Goal: Complete application form

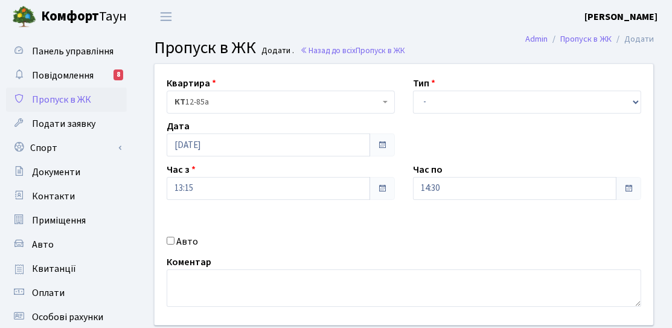
click at [167, 241] on input "Авто" at bounding box center [171, 241] width 8 height 8
checkbox input "true"
drag, startPoint x: 444, startPoint y: 103, endPoint x: 444, endPoint y: 110, distance: 7.8
click at [444, 103] on select "- Доставка Таксі Гості Сервіс" at bounding box center [527, 102] width 228 height 23
select select "3"
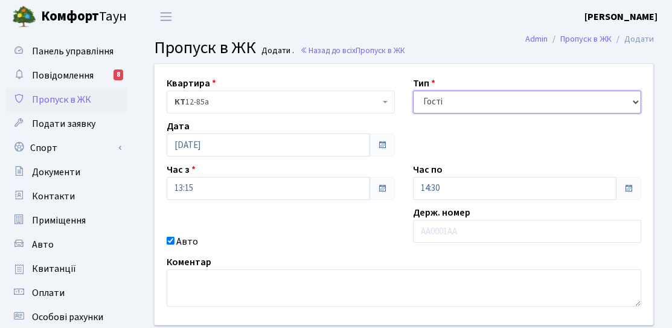
click at [413, 91] on select "- Доставка Таксі Гості Сервіс" at bounding box center [527, 102] width 228 height 23
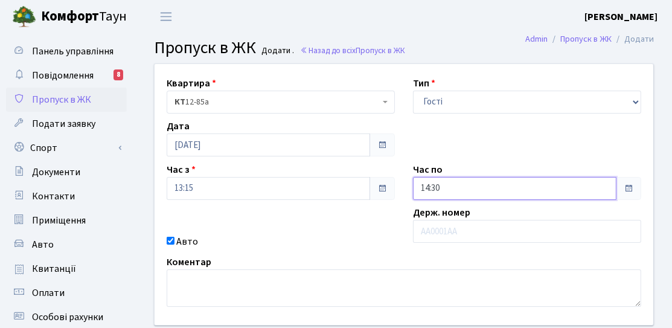
click at [456, 183] on input "14:30" at bounding box center [514, 188] width 203 height 23
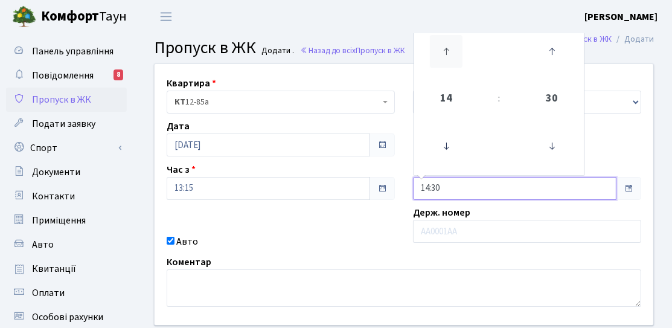
click at [453, 57] on icon at bounding box center [446, 51] width 33 height 33
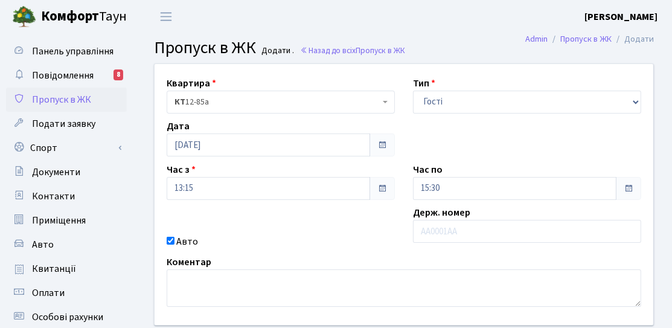
click at [388, 208] on div "Квартира <b>КТ</b>&nbsp;&nbsp;&nbsp;&nbsp;12-85а КТ 12-85а Тип - Доставка Таксі…" at bounding box center [403, 194] width 517 height 261
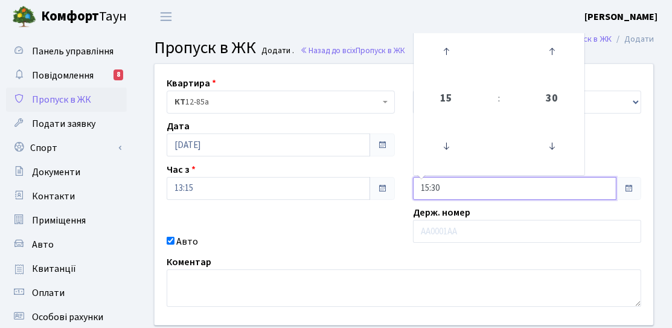
click at [429, 177] on input "15:30" at bounding box center [514, 188] width 203 height 23
click at [441, 140] on icon at bounding box center [446, 146] width 33 height 33
type input "14:30"
click at [376, 212] on div "Квартира <b>КТ</b>&nbsp;&nbsp;&nbsp;&nbsp;12-85а КТ 12-85а Тип - Доставка Таксі…" at bounding box center [403, 194] width 517 height 261
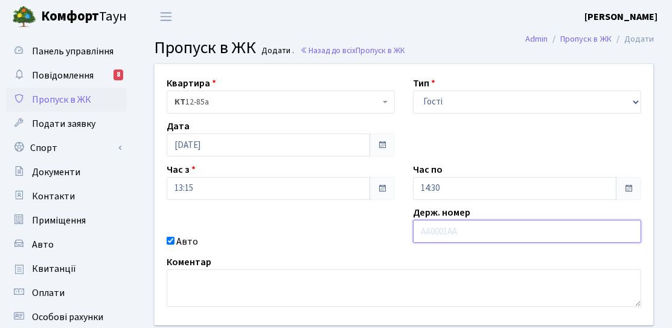
click at [463, 241] on input "text" at bounding box center [527, 231] width 228 height 23
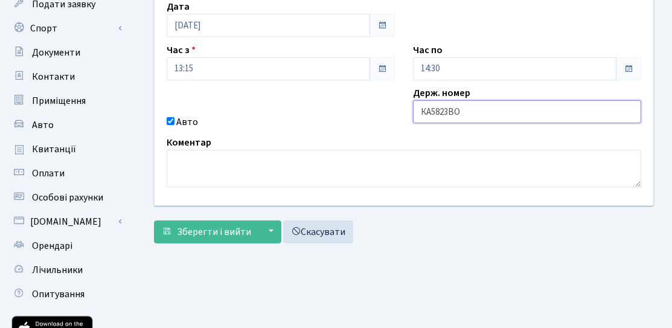
scroll to position [121, 0]
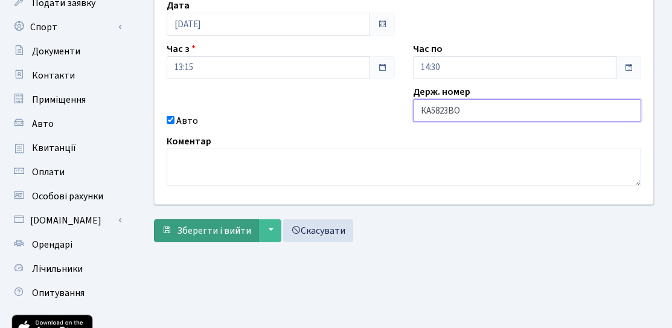
type input "КА5823ВО"
click at [245, 234] on span "Зберегти і вийти" at bounding box center [214, 230] width 74 height 13
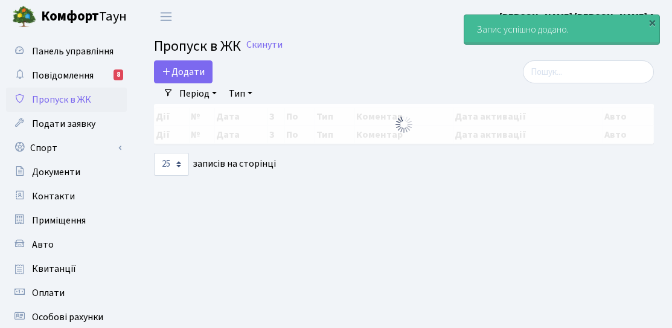
select select "25"
